Goal: Information Seeking & Learning: Learn about a topic

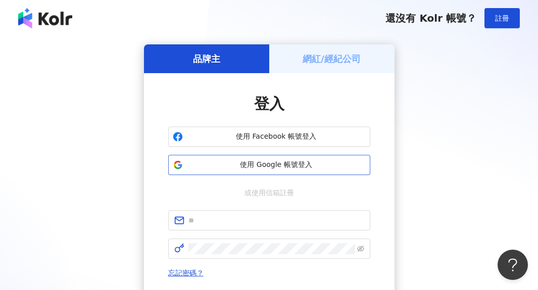
click at [316, 167] on span "使用 Google 帳號登入" at bounding box center [276, 165] width 179 height 10
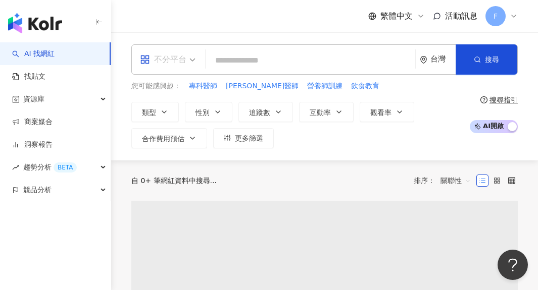
click at [178, 65] on div "不分平台" at bounding box center [163, 60] width 46 height 16
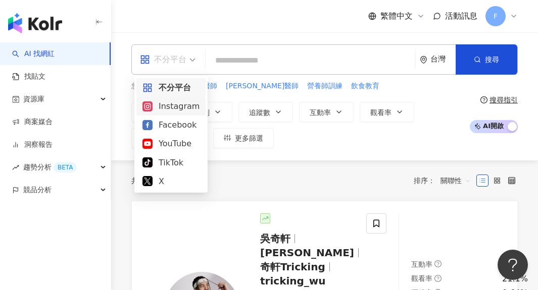
click at [192, 105] on div "Instagram" at bounding box center [170, 106] width 57 height 13
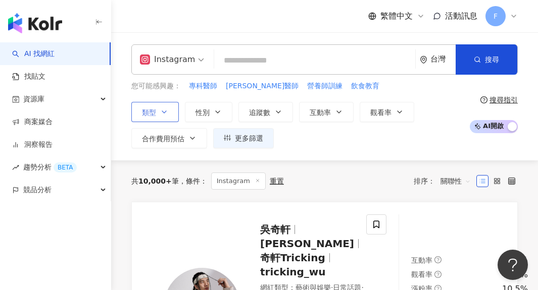
click at [161, 114] on icon "button" at bounding box center [164, 112] width 8 height 8
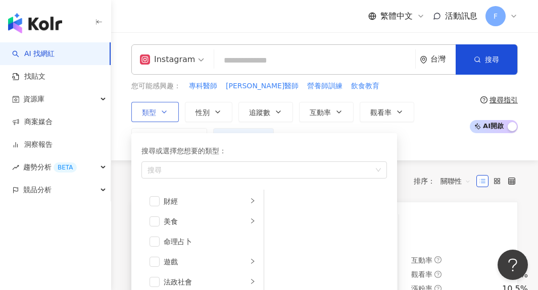
scroll to position [126, 0]
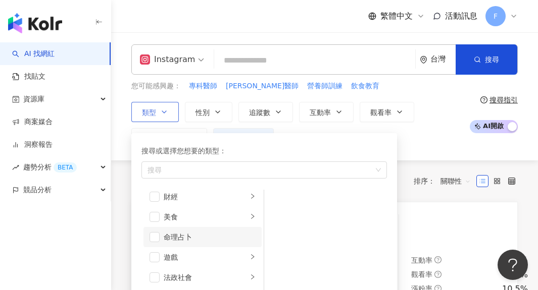
click at [181, 229] on li "命理占卜" at bounding box center [202, 237] width 118 height 20
click at [180, 231] on li "命理占卜" at bounding box center [202, 237] width 118 height 20
click at [165, 215] on div "美食" at bounding box center [206, 217] width 84 height 11
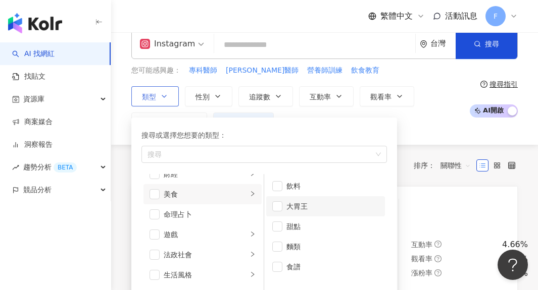
scroll to position [14, 0]
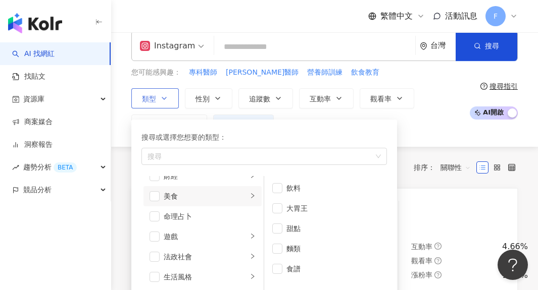
click at [146, 189] on li "美食" at bounding box center [202, 196] width 118 height 20
click at [156, 193] on span "button" at bounding box center [154, 196] width 10 height 10
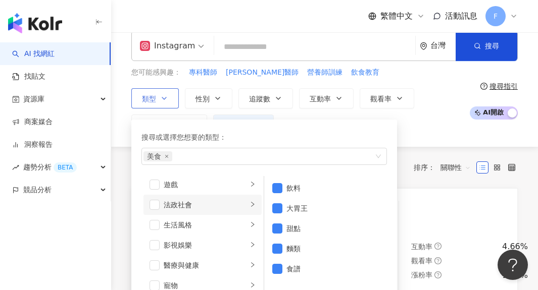
scroll to position [187, 0]
click at [218, 213] on li "法政社會" at bounding box center [202, 203] width 118 height 20
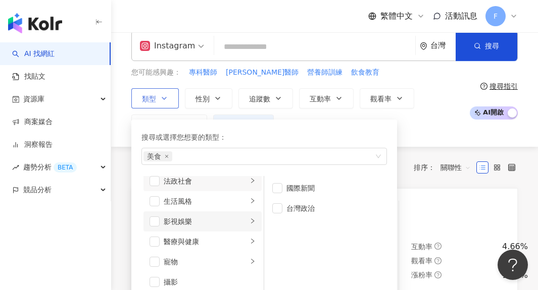
scroll to position [210, 0]
click at [220, 224] on div "影視娛樂" at bounding box center [206, 220] width 84 height 11
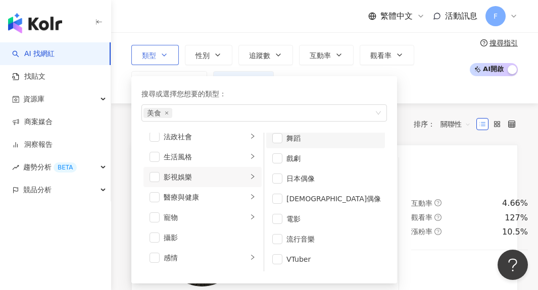
scroll to position [59, 0]
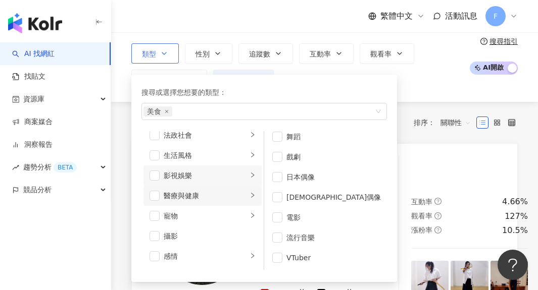
click at [234, 198] on div "醫療與健康" at bounding box center [206, 195] width 84 height 11
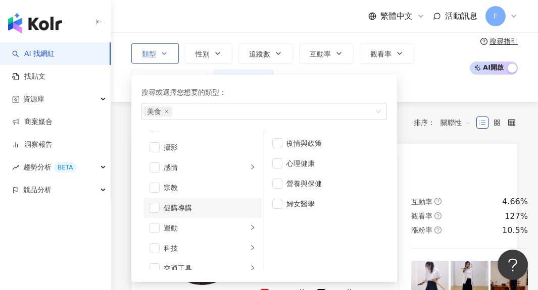
scroll to position [299, 0]
click at [223, 210] on div "促購導購" at bounding box center [210, 207] width 92 height 11
click at [152, 204] on span "button" at bounding box center [154, 207] width 10 height 10
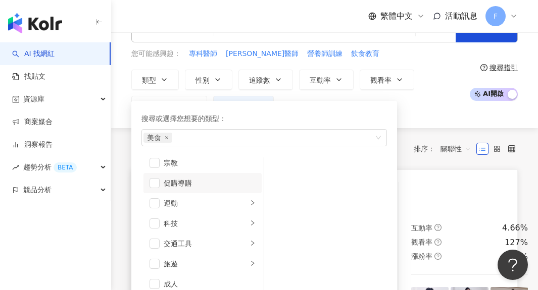
scroll to position [31, 0]
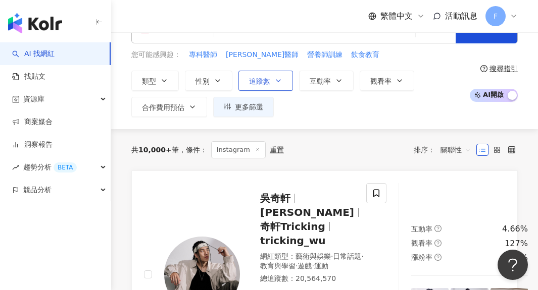
click at [265, 87] on button "追蹤數" at bounding box center [265, 81] width 55 height 20
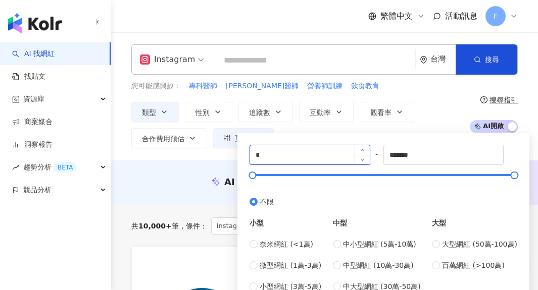
click at [315, 148] on input "*" at bounding box center [310, 154] width 120 height 19
click at [325, 159] on input "*" at bounding box center [310, 154] width 120 height 19
type input "*****"
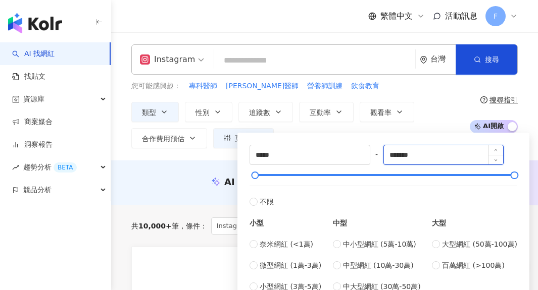
drag, startPoint x: 431, startPoint y: 153, endPoint x: 387, endPoint y: 153, distance: 43.4
click at [387, 153] on div "*******" at bounding box center [443, 155] width 121 height 20
type input "*****"
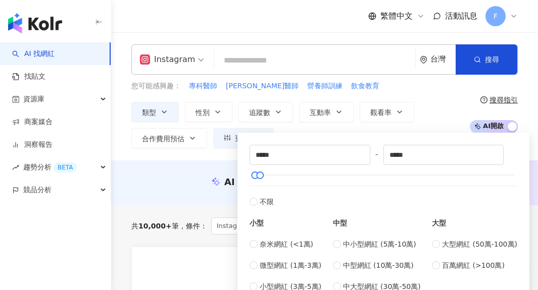
click at [429, 103] on div "類型 性別 追蹤數 互動率 觀看率 合作費用預估 更多篩選 ***** - ***** 不限 小型 奈米網紅 (<1萬) 微型網紅 (1萬-3萬) 小型網紅 …" at bounding box center [297, 125] width 333 height 46
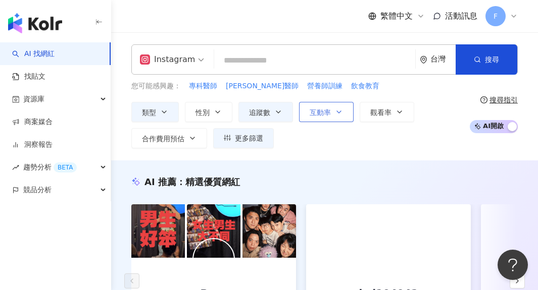
click at [320, 118] on button "互動率" at bounding box center [326, 112] width 55 height 20
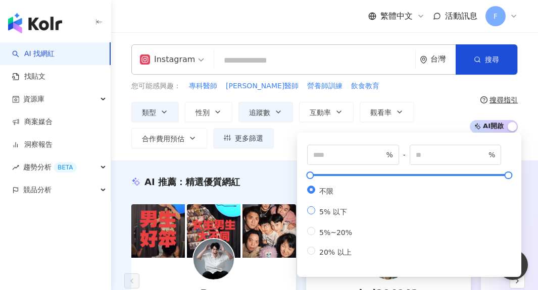
click at [314, 208] on span at bounding box center [311, 211] width 8 height 8
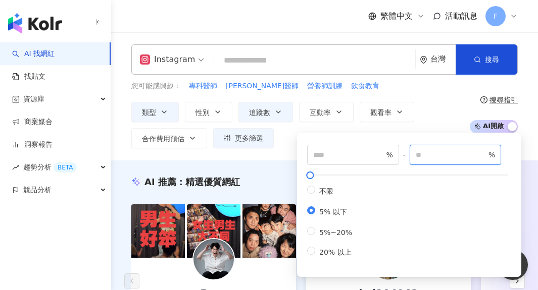
click at [450, 156] on input "*" at bounding box center [451, 154] width 71 height 11
click at [475, 99] on div "搜尋指引 AI 開啟 AI 關閉" at bounding box center [492, 114] width 49 height 37
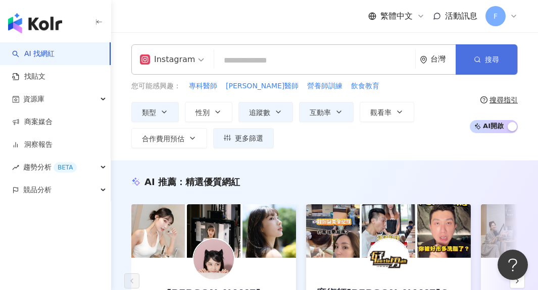
click at [488, 53] on button "搜尋" at bounding box center [486, 59] width 62 height 30
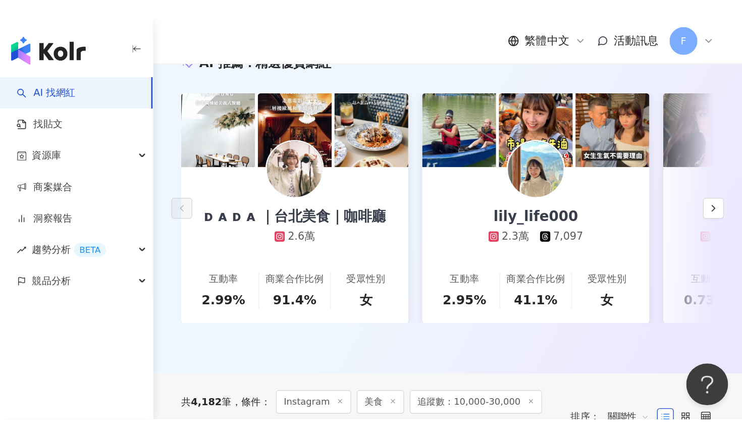
scroll to position [153, 0]
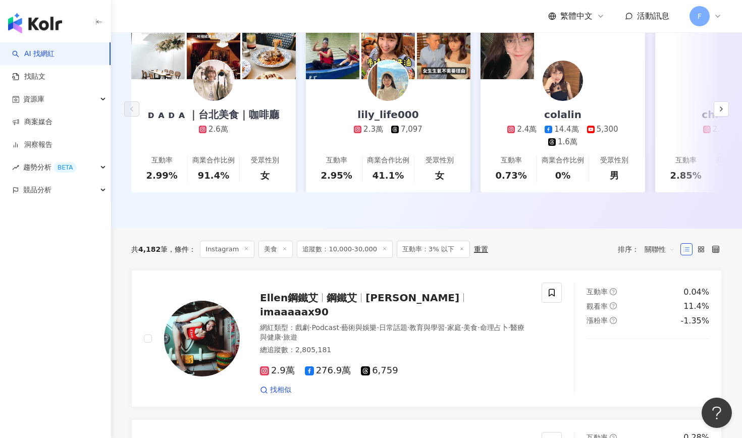
click at [537, 252] on span "關聯性" at bounding box center [660, 249] width 30 height 16
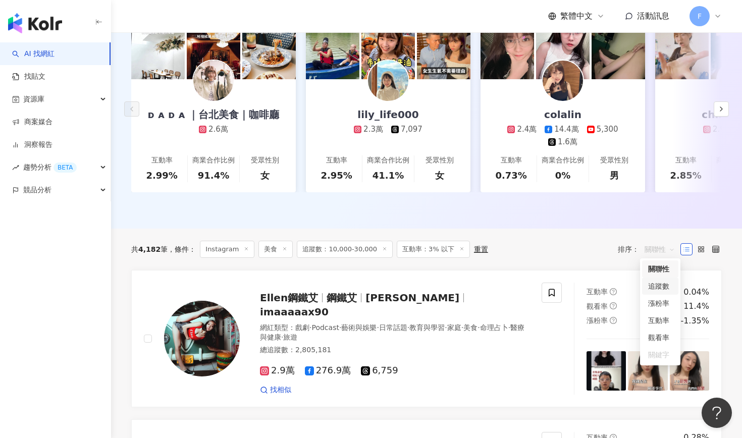
click at [537, 290] on div "追蹤數" at bounding box center [660, 286] width 24 height 11
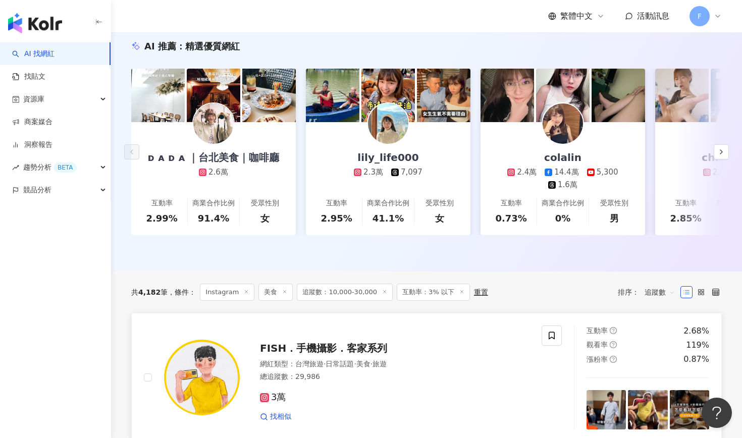
scroll to position [110, 0]
click at [429, 288] on span "互動率：3% 以下" at bounding box center [433, 292] width 73 height 17
click at [429, 290] on span "互動率：3% 以下" at bounding box center [433, 292] width 73 height 17
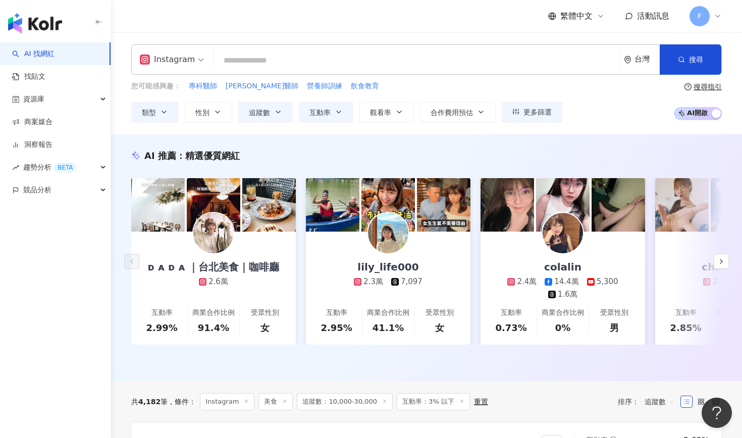
scroll to position [0, 0]
click at [319, 116] on span "互動率" at bounding box center [320, 113] width 21 height 8
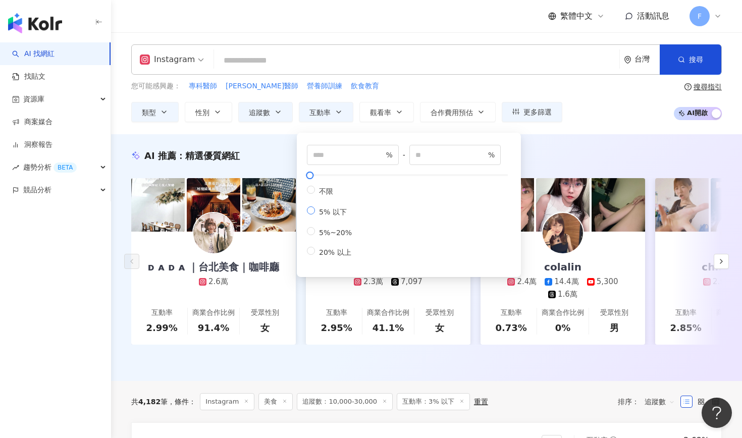
click at [338, 210] on span "5% 以下" at bounding box center [333, 212] width 36 height 8
type input "*"
click at [537, 123] on div "Instagram 台灣 搜尋 您可能感興趣： 專科醫師 陳保仁醫師 營養師訓練 飲食教育 類型 性別 追蹤數 互動率 觀看率 合作費用預估 更多篩選 ***…" at bounding box center [426, 83] width 631 height 102
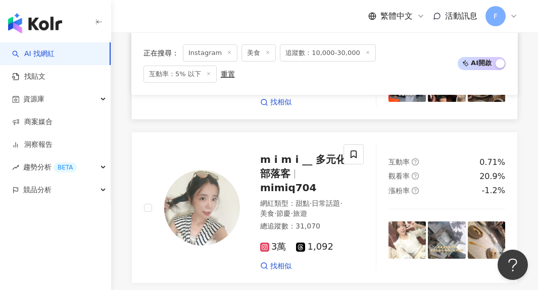
scroll to position [477, 0]
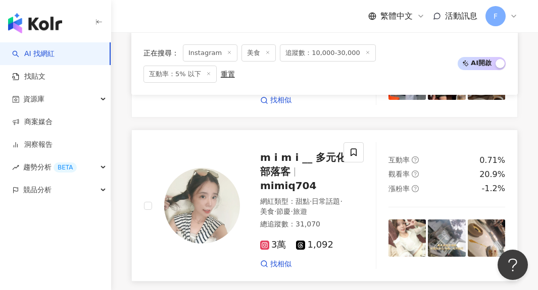
click at [414, 223] on img at bounding box center [406, 238] width 37 height 37
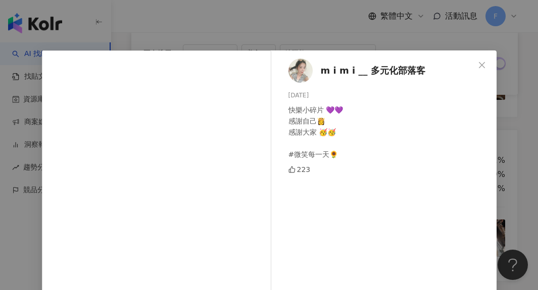
click at [334, 40] on div "m i m i __ 多元化部落客 2025/8/2 快樂小碎片 💜💜 感謝自己👸 感謝大家 🥳🥳 #微笑每一天🌻 223 查看原始貼文" at bounding box center [269, 145] width 538 height 290
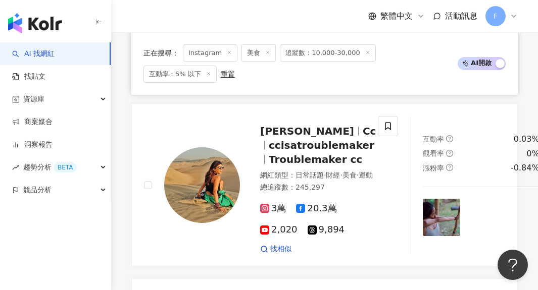
scroll to position [808, 0]
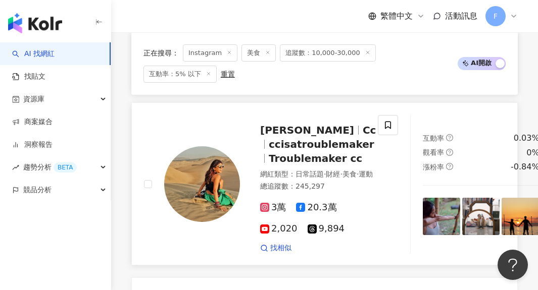
click at [423, 207] on img at bounding box center [441, 216] width 37 height 37
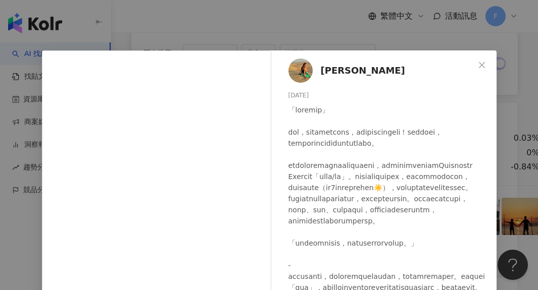
click at [519, 147] on div "謝昕璇 2025/7/1 隱藏 9 查看原始貼文" at bounding box center [269, 145] width 538 height 290
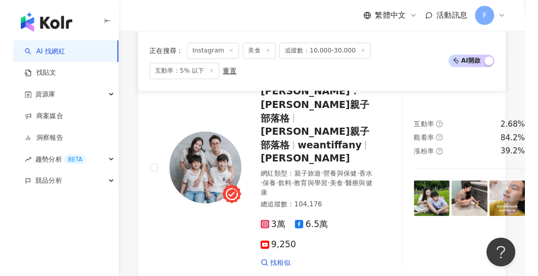
scroll to position [1031, 0]
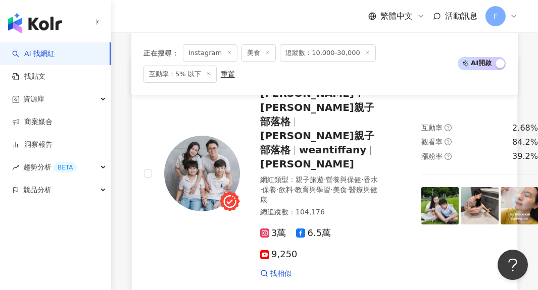
click at [421, 187] on img at bounding box center [439, 205] width 37 height 37
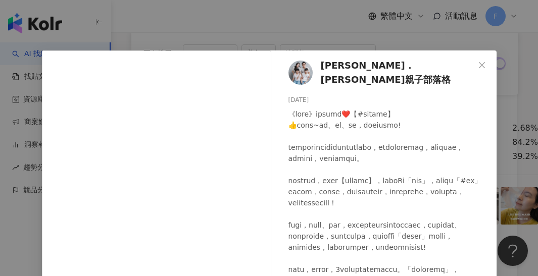
click at [243, 25] on div "陳瑜．鏞鏞甫甫親子部落格 2025/8/6 640 10 查看原始貼文" at bounding box center [269, 138] width 538 height 276
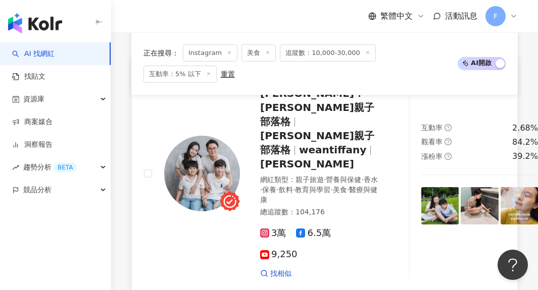
click at [409, 208] on div "互動率 2.68% 觀看率 84.2% 漲粉率 39.2%" at bounding box center [479, 173] width 141 height 211
click at [421, 191] on img at bounding box center [439, 205] width 37 height 37
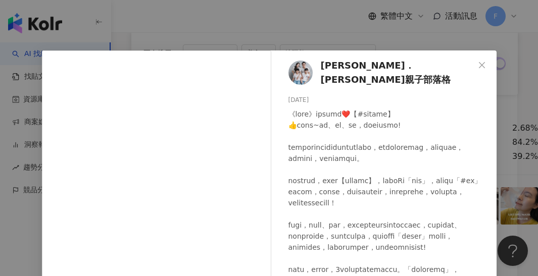
click at [333, 23] on div "陳瑜．鏞鏞甫甫親子部落格 2025/8/6 640 10 查看原始貼文" at bounding box center [269, 138] width 538 height 276
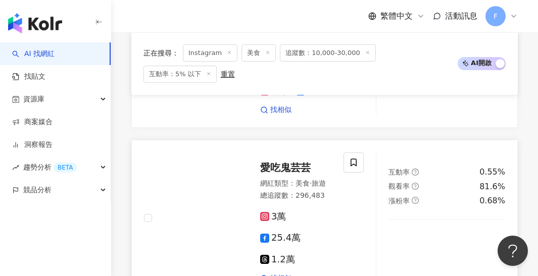
scroll to position [1369, 0]
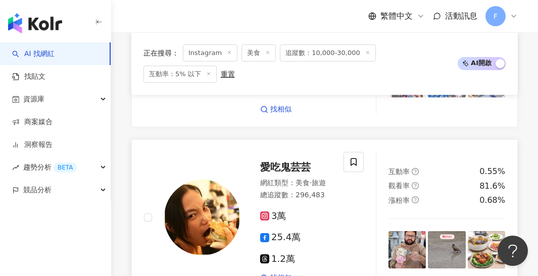
click at [399, 231] on img at bounding box center [406, 249] width 37 height 37
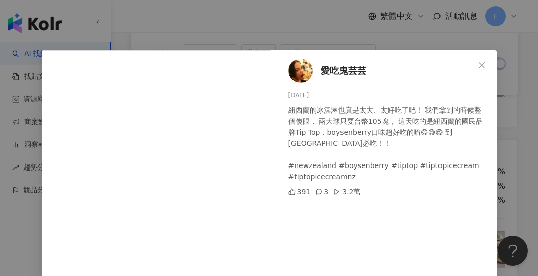
click at [326, 37] on div "愛吃鬼芸芸 2025/8/1 紐西蘭的冰淇淋也真是太大、太好吃了吧！ 我們拿到的時候整個傻眼， 兩大球只要台幣105塊， 這天吃的是紐西蘭的國民品牌Tip T…" at bounding box center [269, 138] width 538 height 276
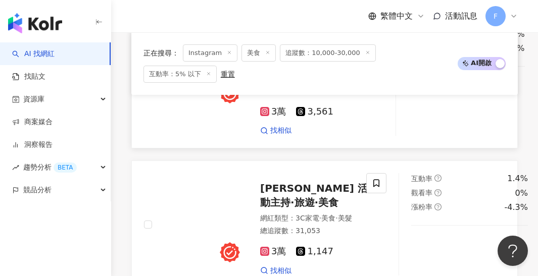
scroll to position [2026, 0]
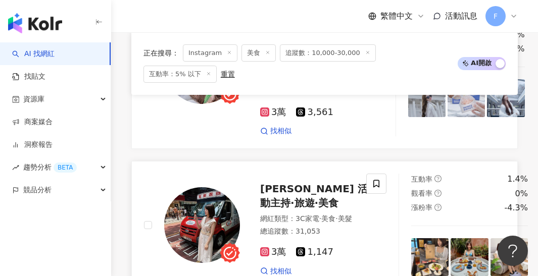
click at [411, 238] on img at bounding box center [429, 256] width 37 height 37
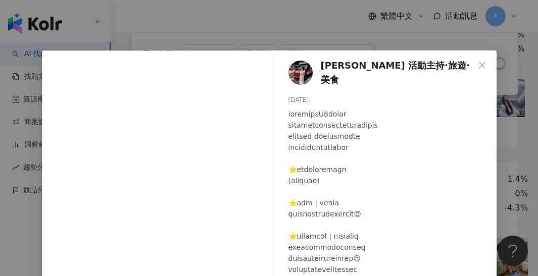
click at [343, 44] on div "Gaga 活動主持·旅遊·美食 2025/6/26 隱藏 12 查看原始貼文" at bounding box center [269, 138] width 538 height 276
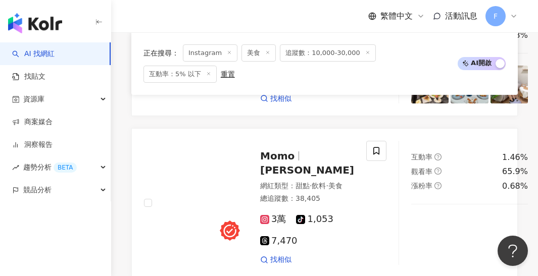
scroll to position [2200, 0]
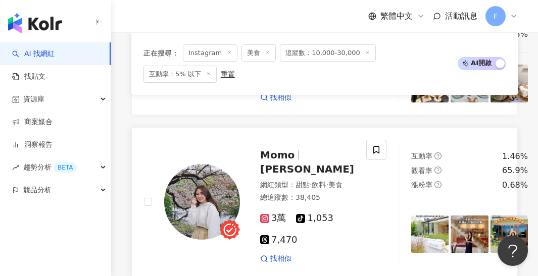
click at [411, 216] on img at bounding box center [429, 234] width 37 height 37
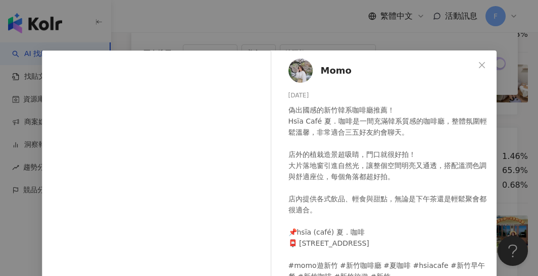
click at [197, 40] on div "Momo 2025/7/30 偽出國感的新竹韓系咖啡廳推薦！ Hsïa Café 夏．咖啡是一間充滿韓系質感的咖啡廳，整體氛圍輕鬆溫馨，非常適合三五好友約會聊…" at bounding box center [269, 138] width 538 height 276
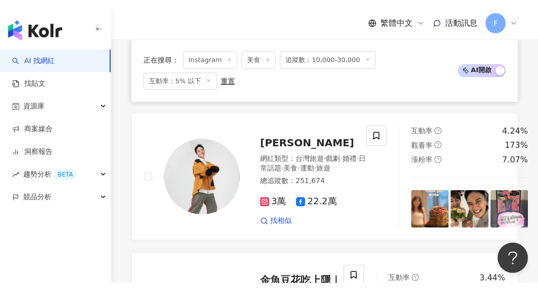
scroll to position [1053, 0]
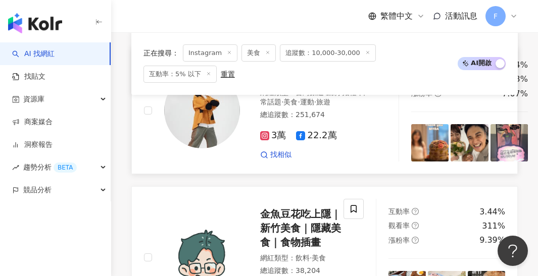
click at [411, 162] on img at bounding box center [429, 142] width 37 height 37
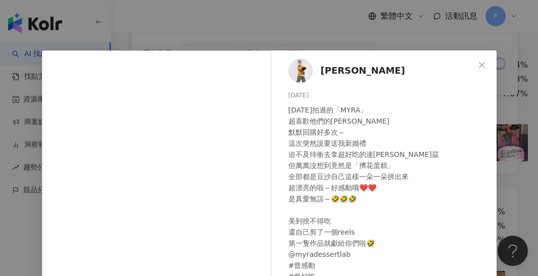
click at [320, 56] on div "曾子余 2025/8/1 五年前拍過的「MYRA」 超喜歡他們的達克瓦茲 默默回購好多次～ 這次突然說要送我新婚禮 迫不及待衝去拿超好吃的達克瓦茲 但萬萬沒想…" at bounding box center [386, 231] width 220 height 362
click at [324, 41] on div "曾子余 2025/8/1 五年前拍過的「MYRA」 超喜歡他們的達克瓦茲 默默回購好多次～ 這次突然說要送我新婚禮 迫不及待衝去拿超好吃的達克瓦茲 但萬萬沒想…" at bounding box center [269, 138] width 538 height 276
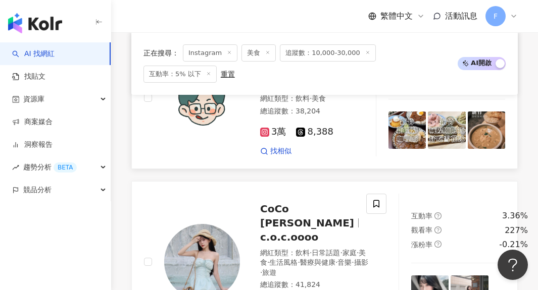
scroll to position [1212, 0]
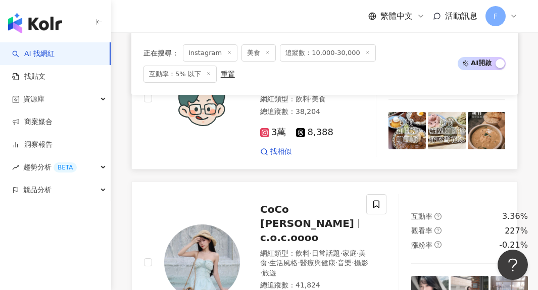
click at [408, 149] on img at bounding box center [406, 130] width 37 height 37
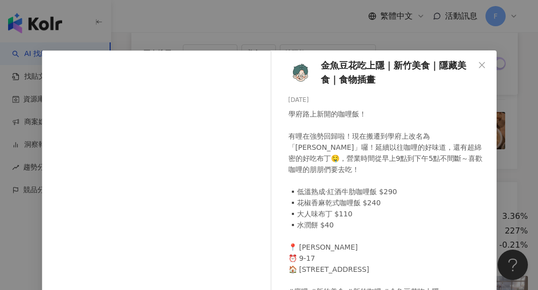
click at [321, 39] on div "金魚豆花吃上隱｜新竹美食｜隱藏美食｜食物插畫 2025/8/5 學府路上新開的咖哩飯！ 有哩在強勢回歸啦！現在搬遷到學府上改名為「廖哩」囉！延續以往咖哩的好味…" at bounding box center [269, 145] width 538 height 290
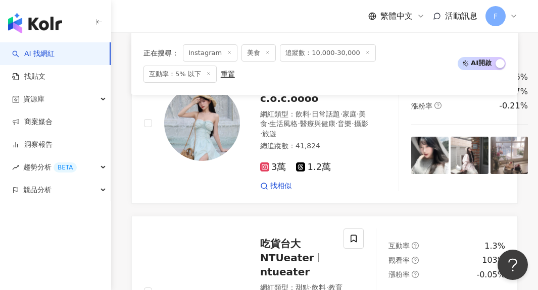
scroll to position [1351, 0]
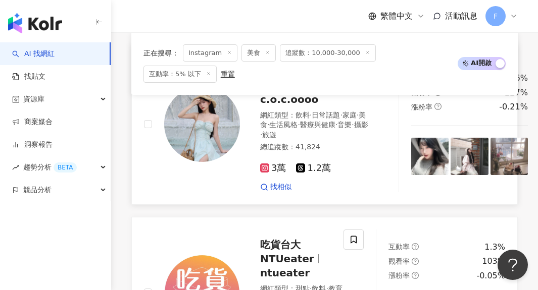
click at [411, 175] on img at bounding box center [429, 156] width 37 height 37
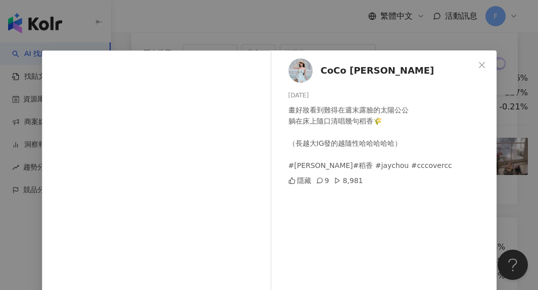
click at [344, 24] on div "CoCo 陳昀萱 2025/8/4 畫好妝看到難得在週末露臉的太陽公公 躺在床上隨口清唱幾句稻香🌾 （長越大IG發的越隨性哈哈哈哈哈） #周杰倫 #稻香 #j…" at bounding box center [269, 145] width 538 height 290
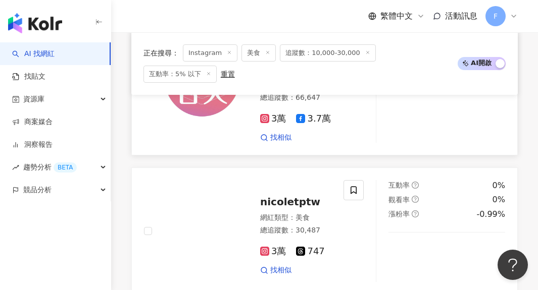
scroll to position [1566, 0]
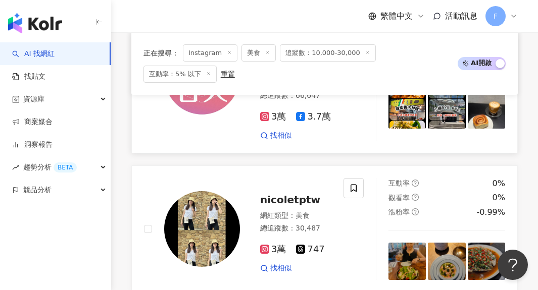
click at [419, 128] on img at bounding box center [406, 109] width 37 height 37
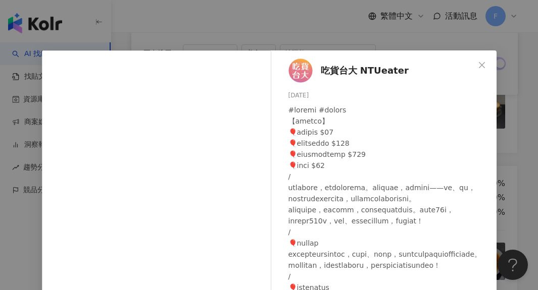
click at [458, 27] on div "吃貨台大 NTUeater 2025/6/28 73 1.1萬 查看原始貼文" at bounding box center [269, 145] width 538 height 290
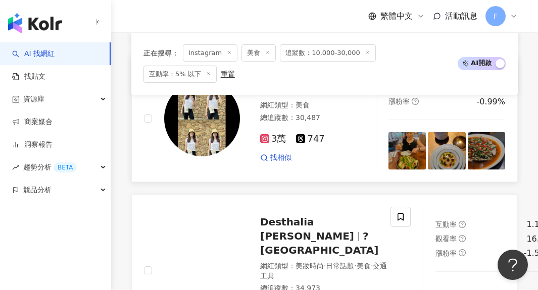
scroll to position [1676, 0]
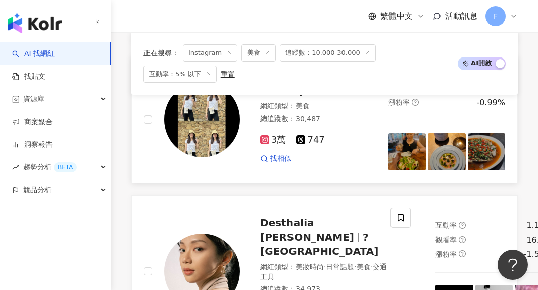
click at [403, 171] on img at bounding box center [406, 151] width 37 height 37
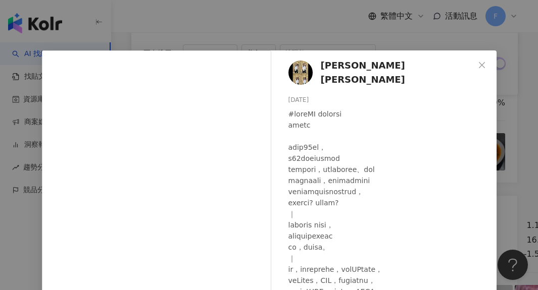
click at [308, 37] on div "Nicole Lin 2025/6/4 隱藏 1 查看原始貼文" at bounding box center [269, 145] width 538 height 290
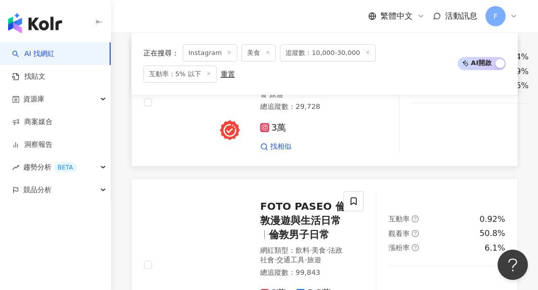
scroll to position [1996, 0]
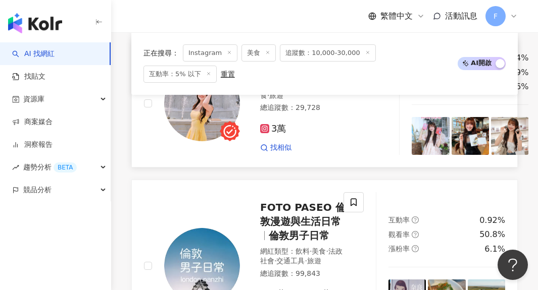
click at [425, 135] on img at bounding box center [430, 135] width 37 height 37
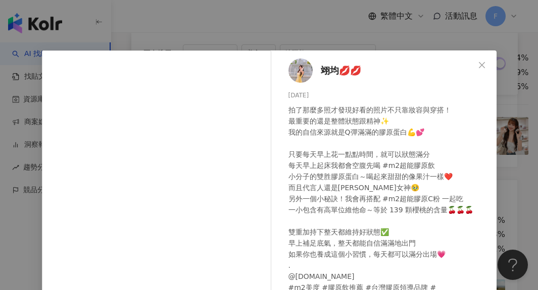
click at [351, 36] on div "翊均💋💋 2025/8/6 拍了那麼多照才發現好看的照片不只靠妝容與穿搭！ 最重要的還是整體狀態跟精神✨ 我的自信來源就是Q彈滿滿的膠原蛋白💪💕 只要每天早上…" at bounding box center [269, 145] width 538 height 290
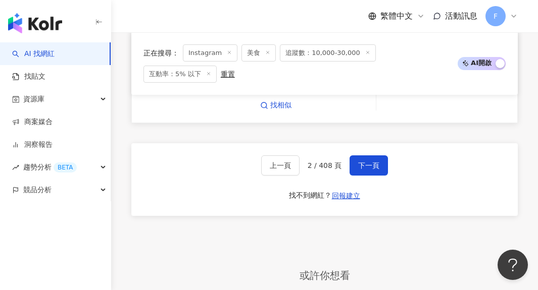
scroll to position [2276, 0]
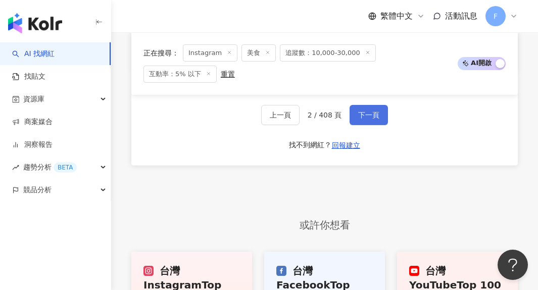
click at [373, 116] on span "下一頁" at bounding box center [368, 115] width 21 height 8
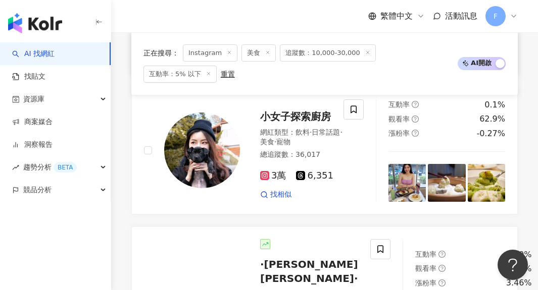
scroll to position [517, 0]
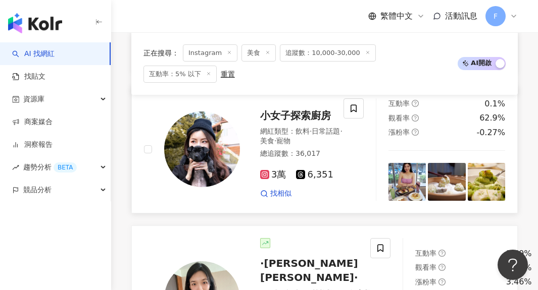
click at [408, 172] on img at bounding box center [406, 181] width 37 height 37
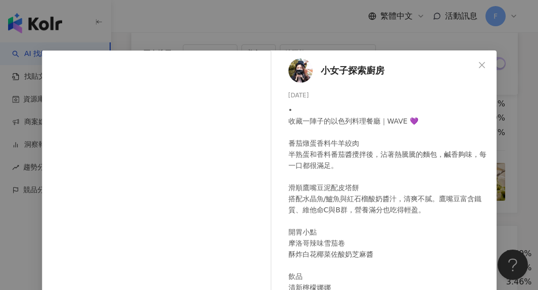
click at [275, 48] on div "小女子探索廚房 2025/8/5 • 收藏一陣子的以色列料理餐廳｜WAVE 💜 番茄燉蛋香料牛羊絞肉 半熟蛋和香料番茄醬攪拌後，沾著熱騰騰的麵包，鹹香夠味，每…" at bounding box center [269, 145] width 538 height 290
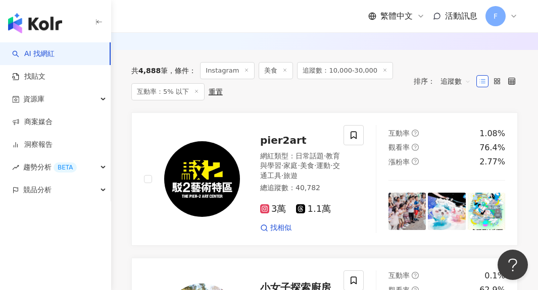
scroll to position [487, 0]
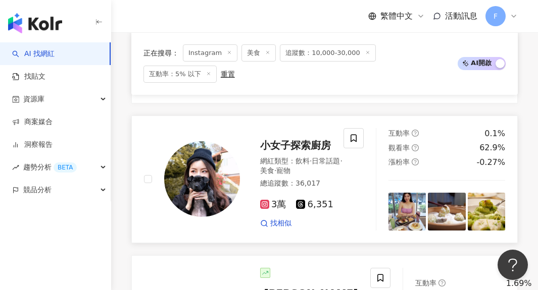
click at [404, 199] on img at bounding box center [406, 211] width 37 height 37
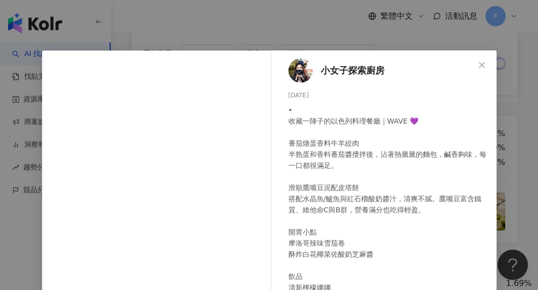
click at [322, 34] on div "小女子探索廚房 2025/8/5 • 收藏一陣子的以色列料理餐廳｜WAVE 💜 番茄燉蛋香料牛羊絞肉 半熟蛋和香料番茄醬攪拌後，沾著熱騰騰的麵包，鹹香夠味，每…" at bounding box center [269, 145] width 538 height 290
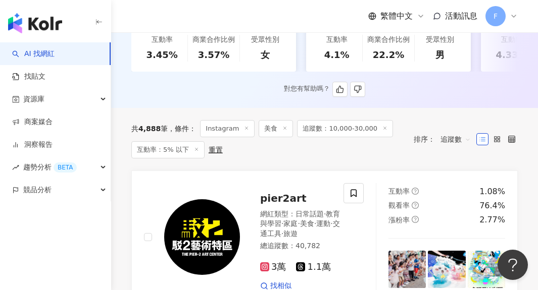
scroll to position [291, 0]
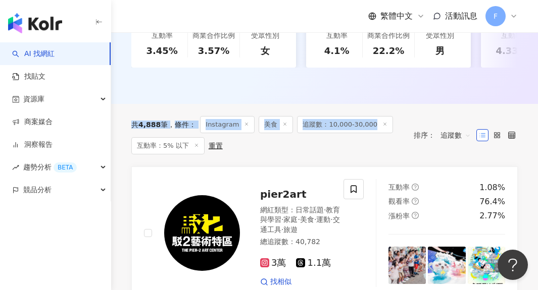
drag, startPoint x: 132, startPoint y: 101, endPoint x: 335, endPoint y: 134, distance: 205.2
click at [335, 134] on div "共 4,888 筆 條件 ： Instagram 美食 追蹤數：10,000-30,000 互動率：5% 以下 重置" at bounding box center [267, 135] width 272 height 38
